Goal: Task Accomplishment & Management: Complete application form

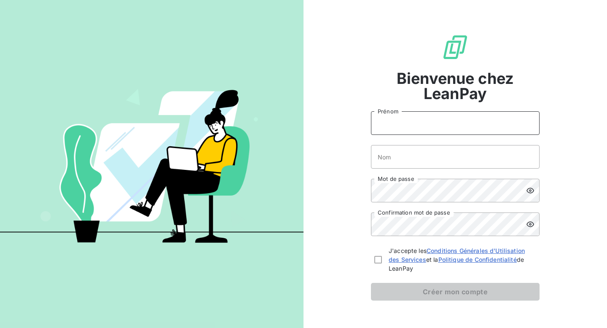
click at [425, 121] on input "Prénom" at bounding box center [455, 123] width 169 height 24
type input "Ugo"
click at [423, 157] on input "Nom" at bounding box center [455, 157] width 169 height 24
type input "TORRE"
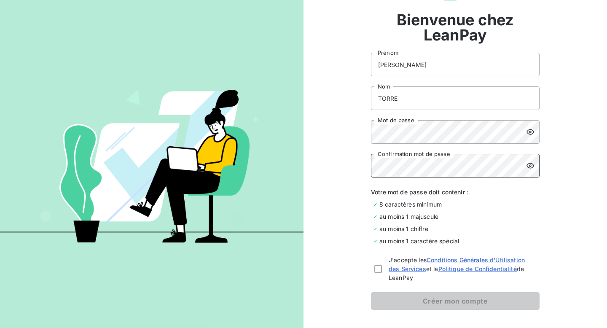
scroll to position [61, 0]
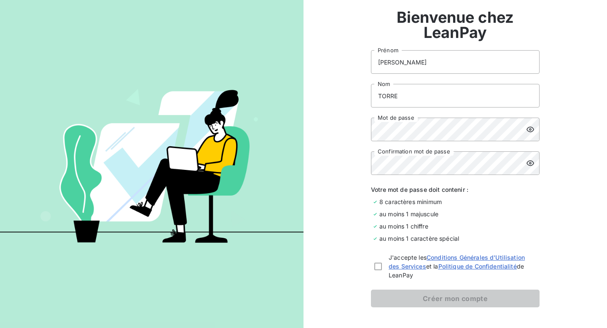
click at [374, 267] on div "J'accepte les Conditions Générales d'Utilisation des Services et la Politique d…" at bounding box center [455, 266] width 169 height 27
click at [380, 267] on div at bounding box center [378, 267] width 8 height 8
checkbox input "true"
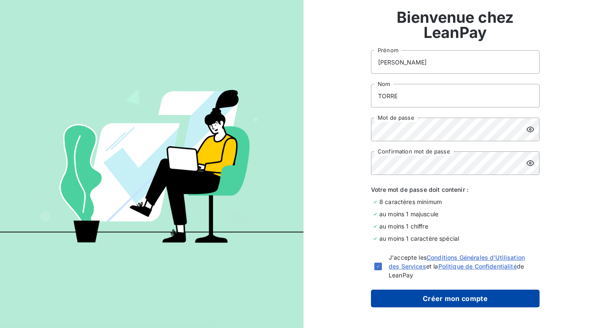
click at [397, 293] on button "Créer mon compte" at bounding box center [455, 299] width 169 height 18
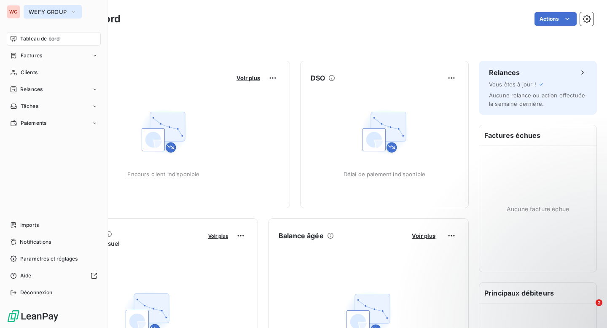
click at [69, 13] on button "WEFY GROUP" at bounding box center [53, 11] width 58 height 13
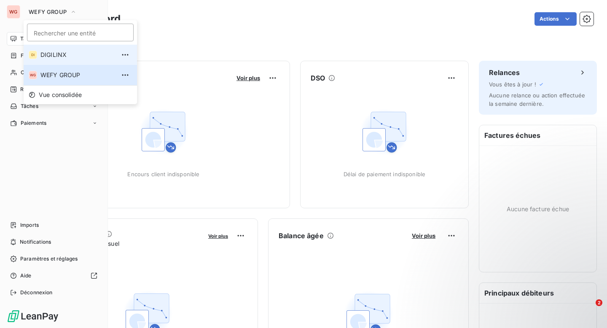
click at [67, 56] on span "DIGILINX" at bounding box center [77, 55] width 75 height 8
